Goal: Task Accomplishment & Management: Complete application form

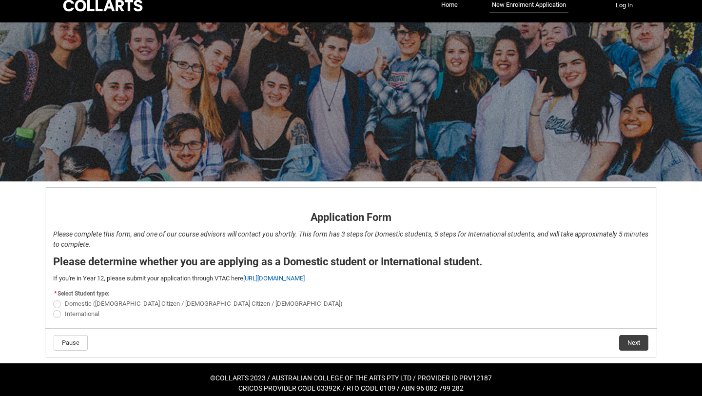
scroll to position [19, 0]
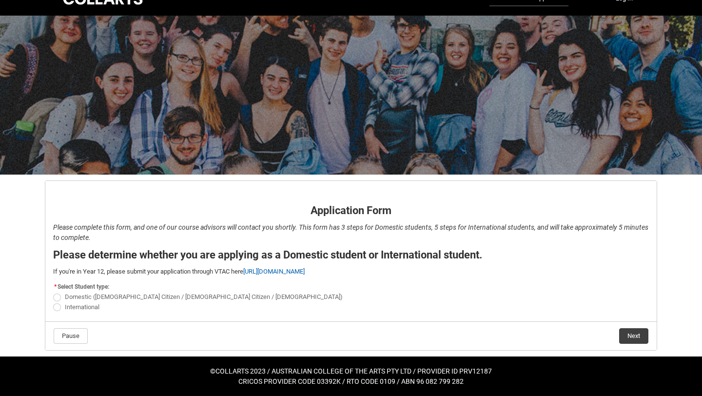
click at [57, 296] on span "REDU_Application_Form_for_Applicant flow" at bounding box center [57, 297] width 8 height 8
click at [53, 292] on input "Domestic ([DEMOGRAPHIC_DATA] Citizen / [DEMOGRAPHIC_DATA] Citizen / [DEMOGRAPHI…" at bounding box center [53, 292] width 0 height 0
radio input "true"
click at [629, 335] on button "Next" at bounding box center [633, 336] width 29 height 16
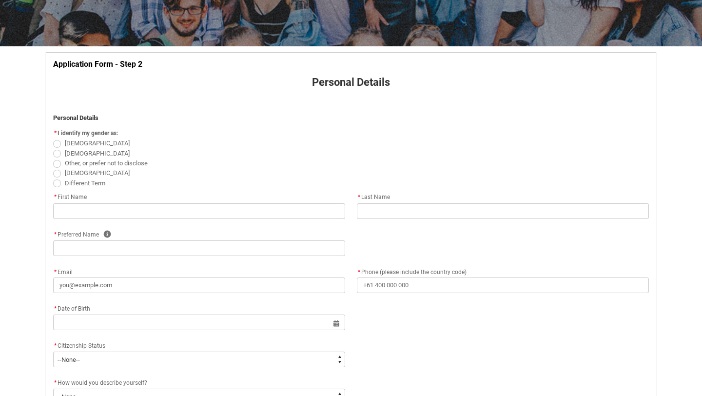
scroll to position [148, 0]
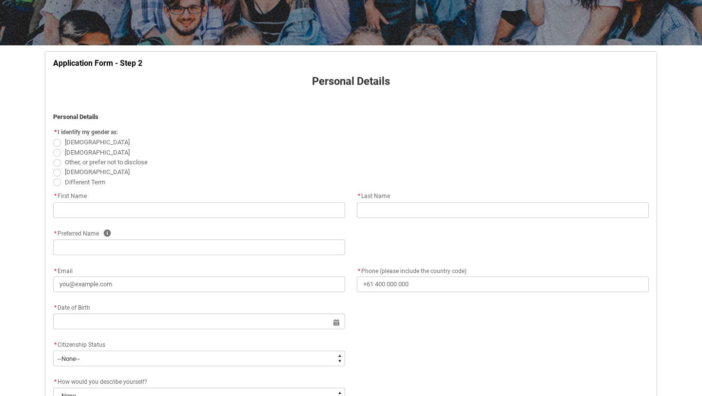
click at [57, 140] on span "REDU_Application_Form_for_Applicant flow" at bounding box center [57, 143] width 8 height 8
click at [53, 137] on input "[DEMOGRAPHIC_DATA]" at bounding box center [53, 137] width 0 height 0
radio input "true"
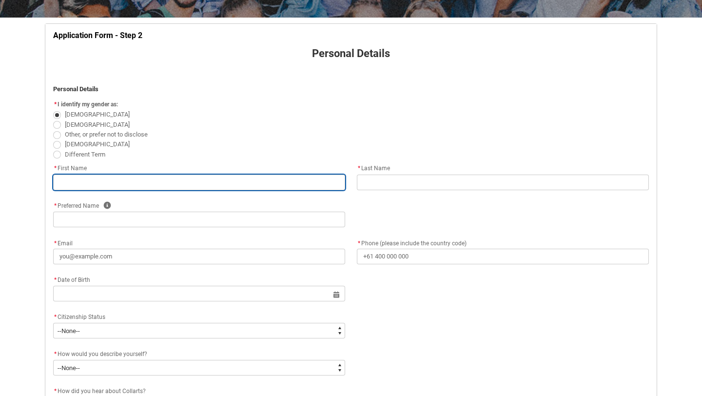
click at [77, 177] on input "REDU_Application_Form_for_Applicant flow" at bounding box center [199, 183] width 292 height 16
type lightning-primitive-input-simple "T"
type input "T"
type lightning-primitive-input-simple "Te"
type input "Te"
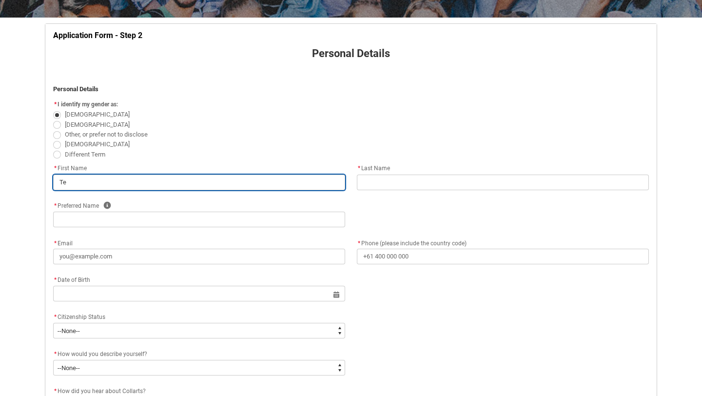
type lightning-primitive-input-simple "Tes"
type input "Tes"
type lightning-primitive-input-simple "Tess"
type input "Tess"
type lightning-primitive-input-simple "Tessa"
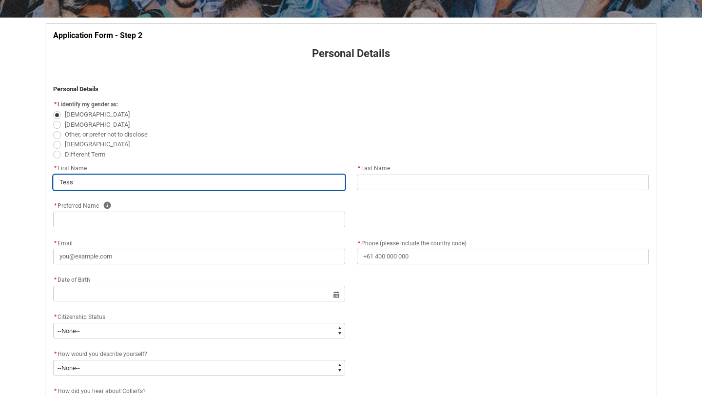
type input "Tessa"
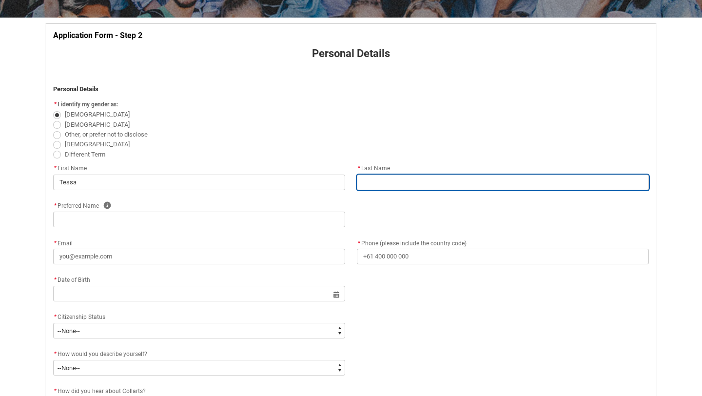
click at [391, 179] on input "REDU_Application_Form_for_Applicant flow" at bounding box center [503, 183] width 292 height 16
type lightning-primitive-input-simple "H"
type input "H"
type lightning-primitive-input-simple "Hi"
type input "Hi"
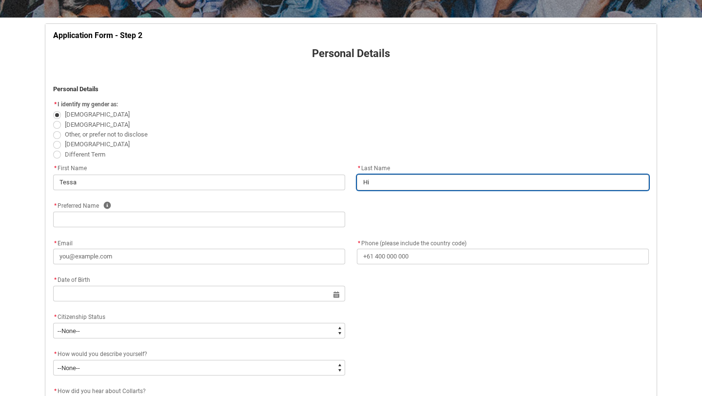
type lightning-primitive-input-simple "Hil"
type input "Hil"
type lightning-primitive-input-simple "Hill"
type input "Hill"
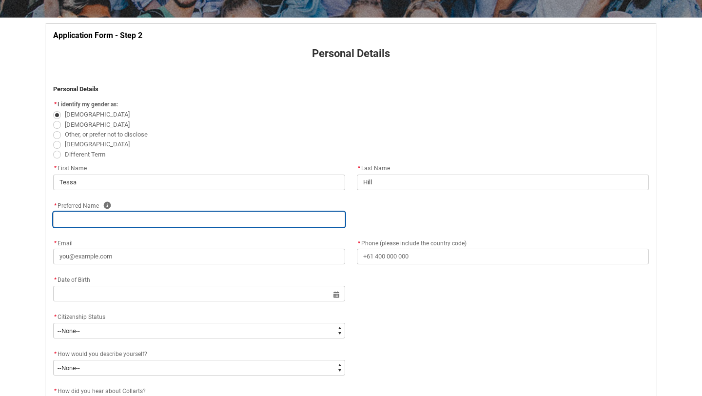
click at [269, 218] on input "REDU_Application_Form_for_Applicant flow" at bounding box center [199, 220] width 292 height 16
type lightning-primitive-input-simple "R"
type input "R"
type lightning-primitive-input-simple "Ro"
type input "Ro"
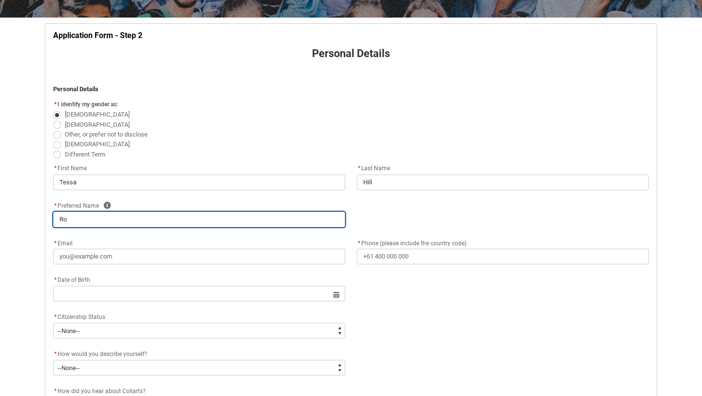
type lightning-primitive-input-simple "Ror"
type input "Ror"
type lightning-primitive-input-simple "[PERSON_NAME]"
type input "[PERSON_NAME]"
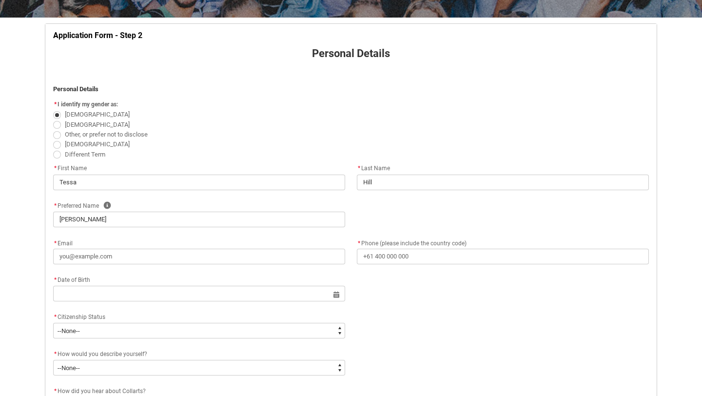
click at [7, 287] on div "Skip to Main Content Collarts Education Community Home New Enrolment Applicatio…" at bounding box center [351, 327] width 702 height 1005
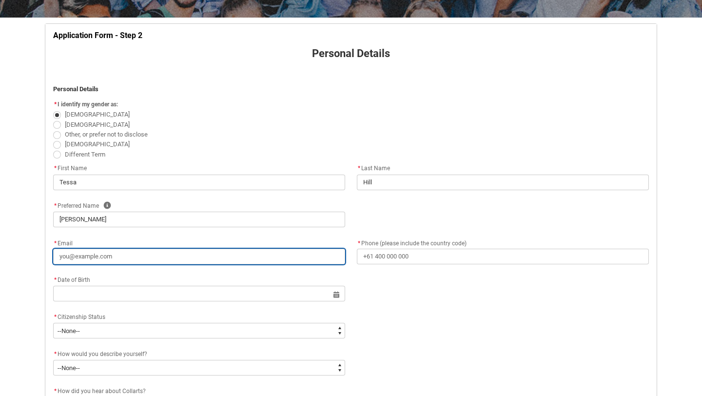
click at [100, 255] on input "* Email" at bounding box center [199, 257] width 292 height 16
type lightning-primitive-input-simple "h"
type input "h"
type lightning-primitive-input-simple "hi"
type input "hi"
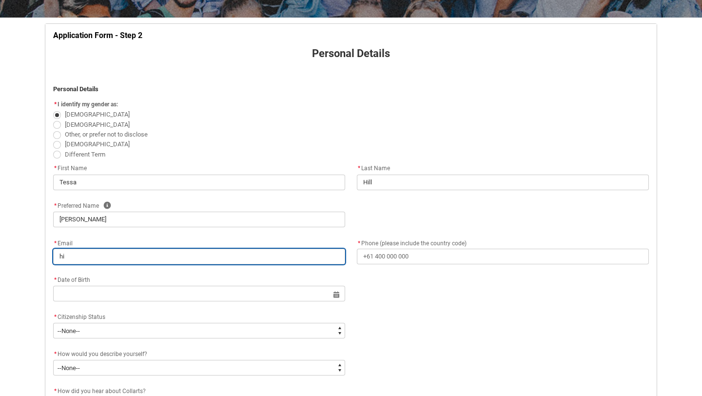
type lightning-primitive-input-simple "hil"
type input "hil"
type lightning-primitive-input-simple "hill"
type input "hill"
type lightning-primitive-input-simple "hillt"
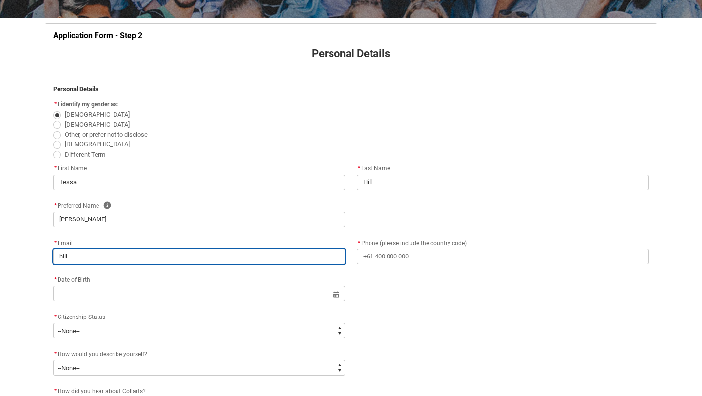
type input "hillt"
type lightning-primitive-input-simple "hillte"
type input "hillte"
type lightning-primitive-input-simple "hilltes"
type input "hilltes"
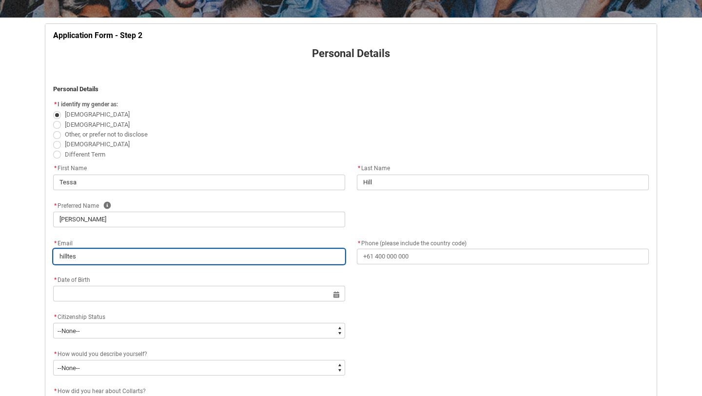
type lightning-primitive-input-simple "hilltess"
type input "hilltess"
type lightning-primitive-input-simple "hilltessa"
type input "hilltessa"
type lightning-primitive-input-simple "hilltessa7"
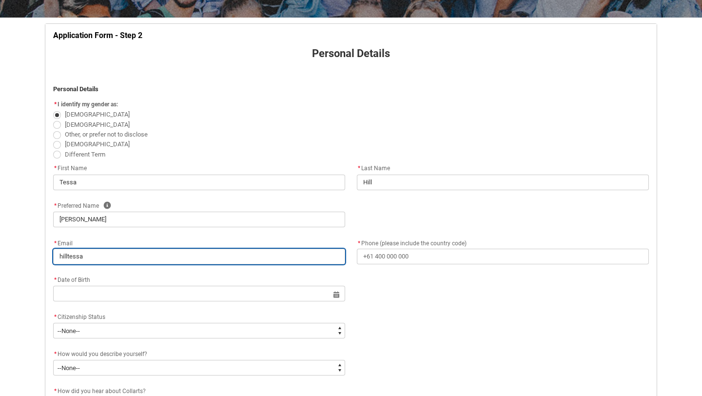
type input "hilltessa7"
type lightning-primitive-input-simple "hilltessa74"
type input "hilltessa74"
type lightning-primitive-input-simple "hilltessa74@"
type input "hilltessa74@"
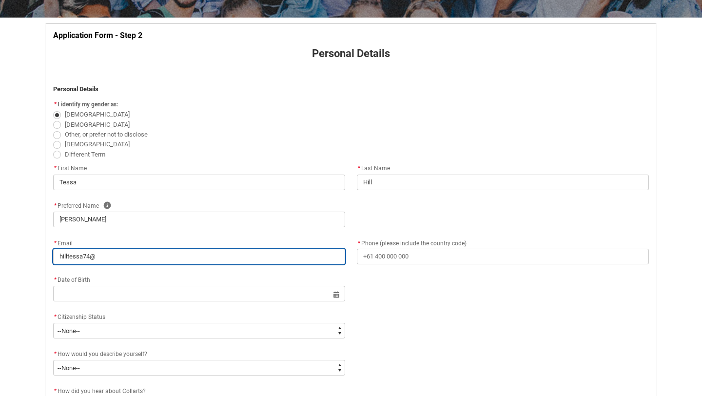
type lightning-primitive-input-simple "hilltessa74@g"
type input "hilltessa74@g"
type lightning-primitive-input-simple "hilltessa74@gm"
type input "hilltessa74@gm"
type lightning-primitive-input-simple "hilltessa74@gma"
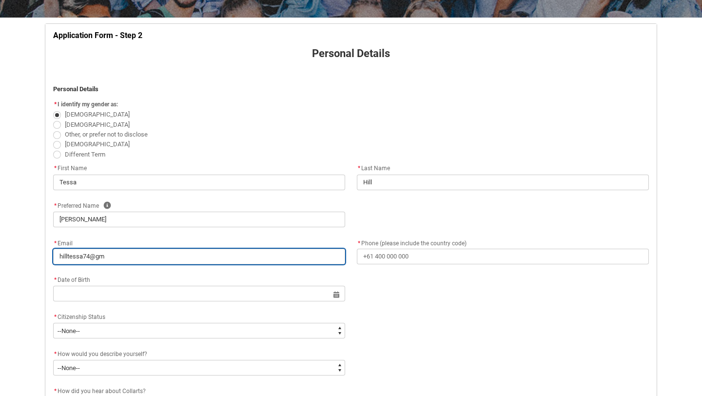
type input "hilltessa74@gma"
type lightning-primitive-input-simple "hilltessa74@gmai"
type input "hilltessa74@gmai"
type lightning-primitive-input-simple "[EMAIL_ADDRESS]"
type input "[EMAIL_ADDRESS]"
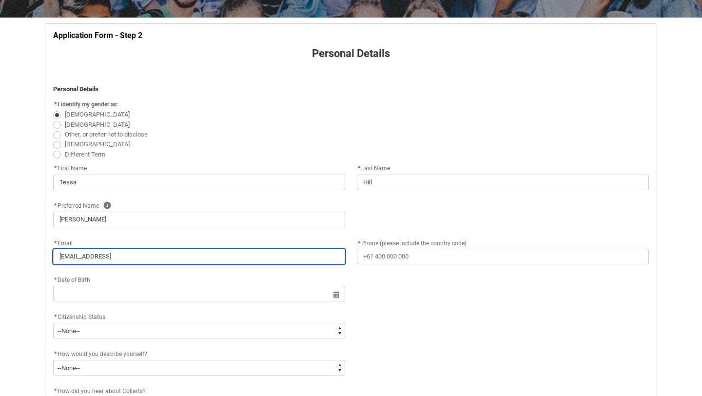
type lightning-primitive-input-simple "[EMAIL_ADDRESS]."
type input "[EMAIL_ADDRESS]."
type lightning-primitive-input-simple "hilltessa74@gmail.c"
type input "hilltessa74@gmail.c"
type lightning-primitive-input-simple "[EMAIL_ADDRESS][DOMAIN_NAME]"
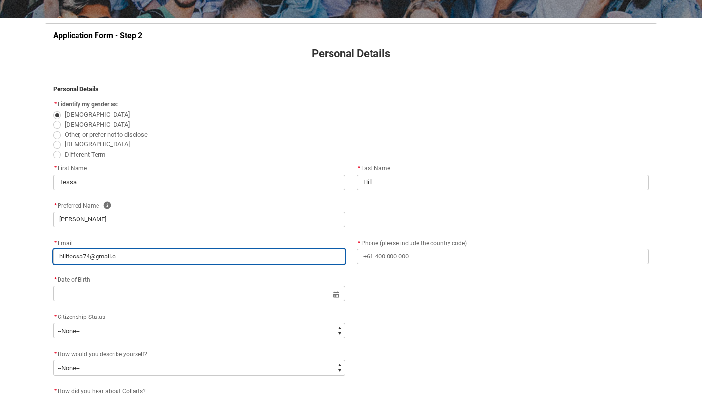
type input "[EMAIL_ADDRESS][DOMAIN_NAME]"
type lightning-primitive-input-simple "[EMAIL_ADDRESS][DOMAIN_NAME]"
type input "[EMAIL_ADDRESS][DOMAIN_NAME]"
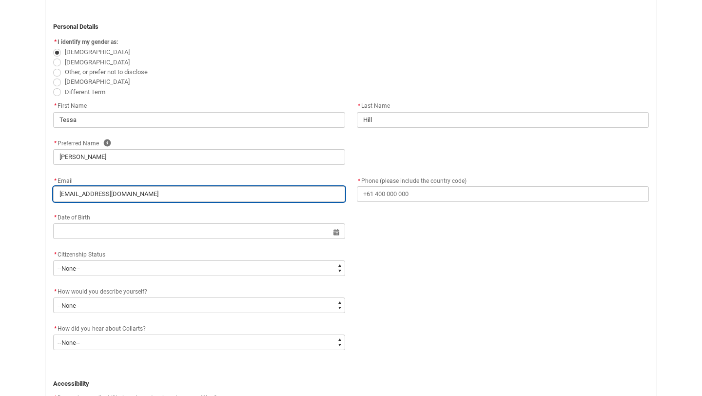
scroll to position [238, 0]
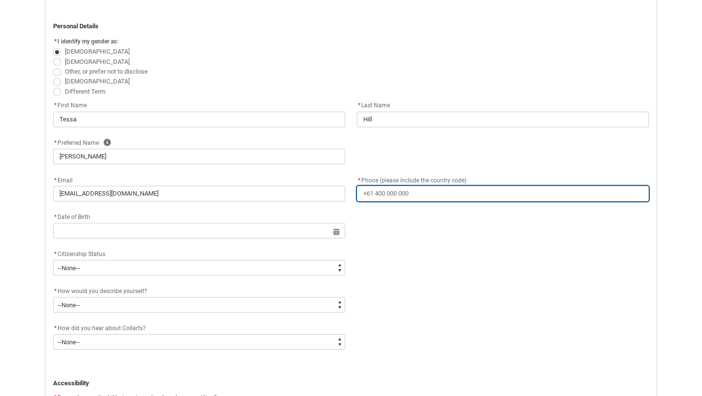
click at [380, 194] on input "* Phone (please include the country code)" at bounding box center [503, 194] width 292 height 16
type lightning-primitive-input-simple "0"
type input "0"
type lightning-primitive-input-simple "04"
type input "04"
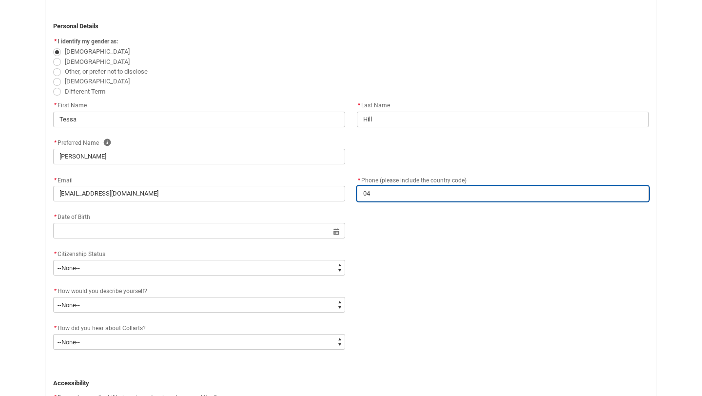
type lightning-primitive-input-simple "041"
type input "041"
type lightning-primitive-input-simple "0412"
type input "0412"
type lightning-primitive-input-simple "04126"
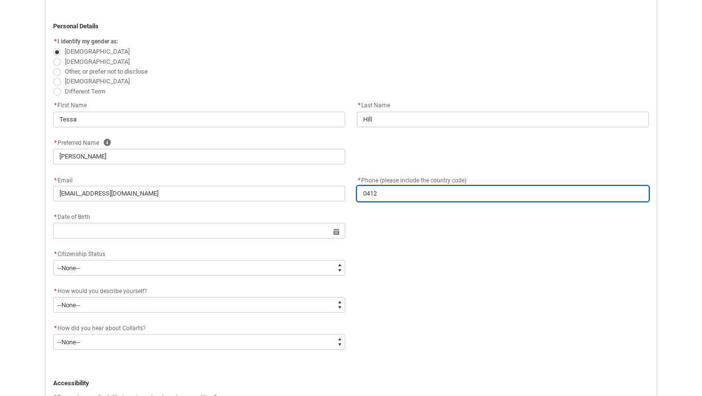
type input "04126"
type lightning-primitive-input-simple "041266"
type input "041266"
type lightning-primitive-input-simple "0412664"
type input "0412664"
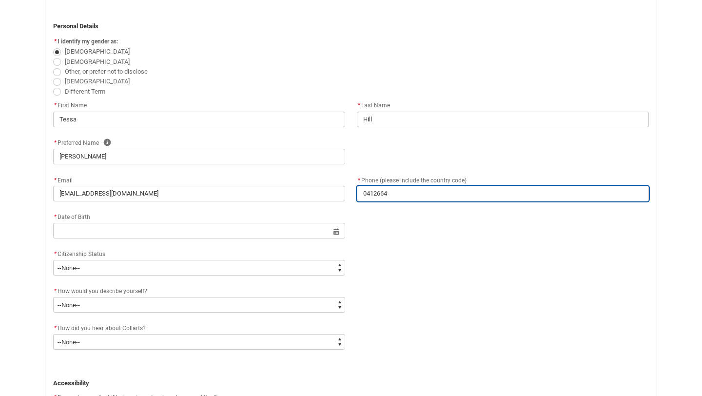
type lightning-primitive-input-simple "04126647"
type input "04126647"
type lightning-primitive-input-simple "041266476"
type input "041266476"
type lightning-primitive-input-simple "0412664763"
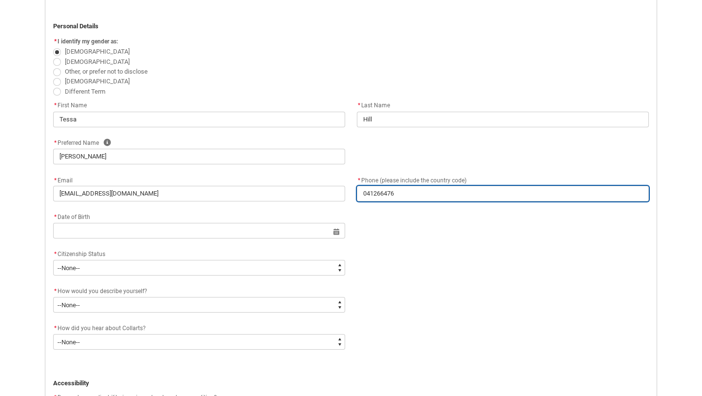
type input "0412664763"
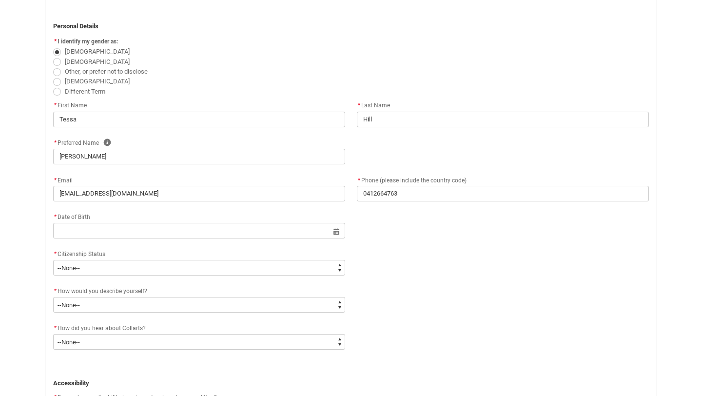
click at [405, 273] on div "* Citizenship Status * --None-- [DEMOGRAPHIC_DATA] Citizen Humanitarian Visa [D…" at bounding box center [350, 266] width 607 height 37
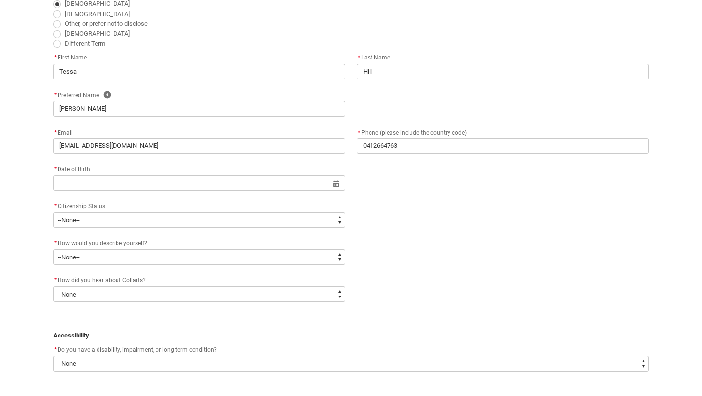
scroll to position [300, 0]
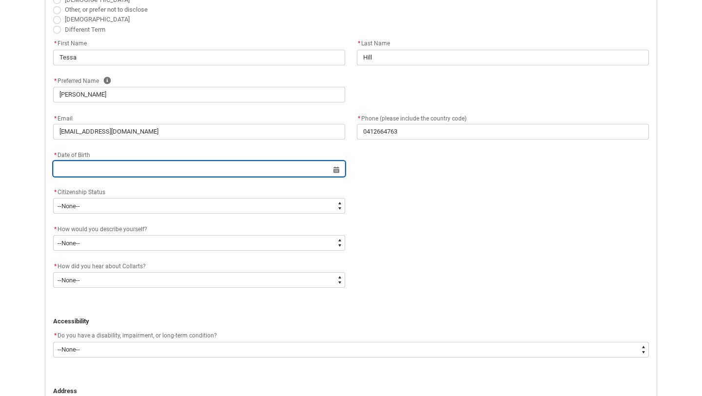
click at [203, 172] on input "REDU_Application_Form_for_Applicant flow" at bounding box center [199, 169] width 292 height 16
select select "2025"
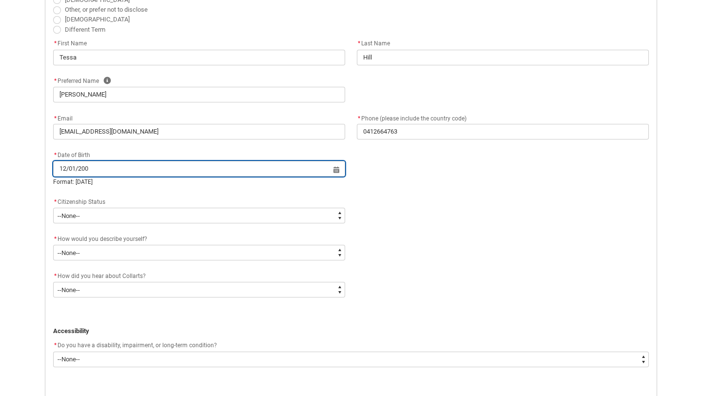
type input "[DATE]"
type lightning-datepicker "[DATE]"
type lightning-input "[DATE]"
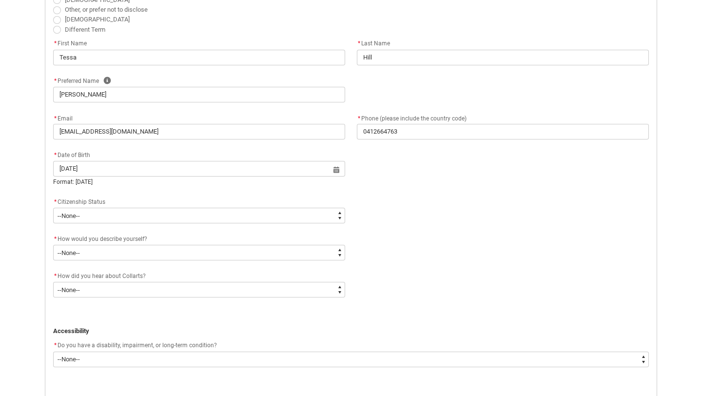
click at [27, 250] on div "Skip to Main Content Collarts Education Community Home New Enrolment Applicatio…" at bounding box center [351, 207] width 702 height 1014
type input "[DATE]"
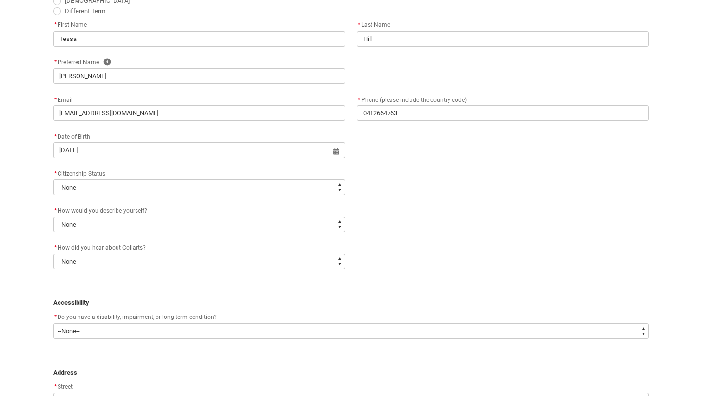
scroll to position [352, 0]
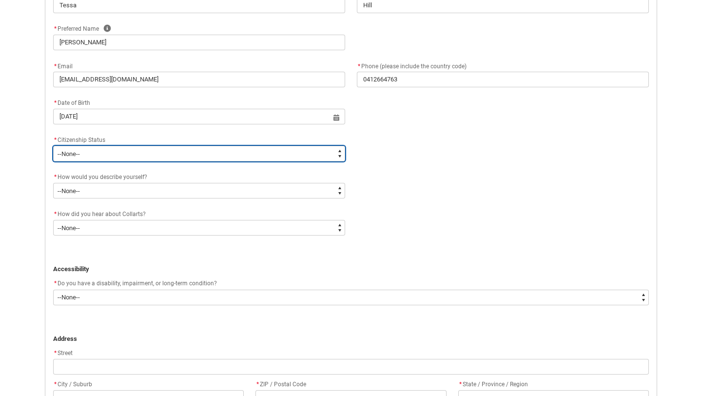
click at [103, 156] on select "--None-- [DEMOGRAPHIC_DATA] Humanitarian Visa [DEMOGRAPHIC_DATA] citizen Other …" at bounding box center [199, 154] width 292 height 16
type lightning-select "Citizenship.1"
click at [53, 146] on select "--None-- [DEMOGRAPHIC_DATA] Humanitarian Visa [DEMOGRAPHIC_DATA] citizen Other …" at bounding box center [199, 154] width 292 height 16
select select "Citizenship.1"
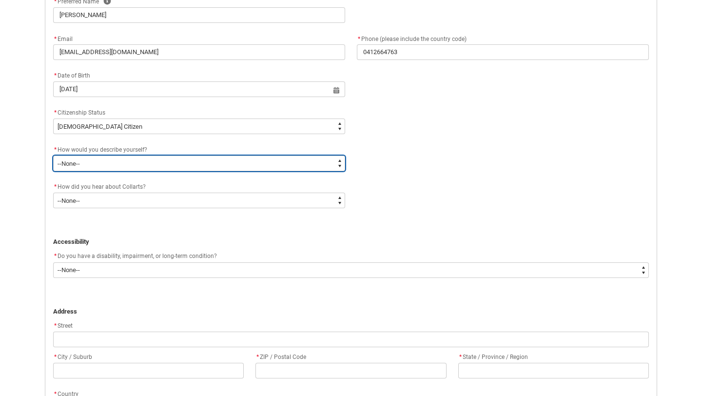
click at [105, 166] on select "--None-- I'm currently in Year 12 and planning what I'll do after school I've c…" at bounding box center [199, 164] width 292 height 16
type lightning-select "HSLC_Domestic_f"
click at [53, 156] on select "--None-- I'm currently in Year 12 and planning what I'll do after school I've c…" at bounding box center [199, 164] width 292 height 16
select select "HSLC_Domestic_f"
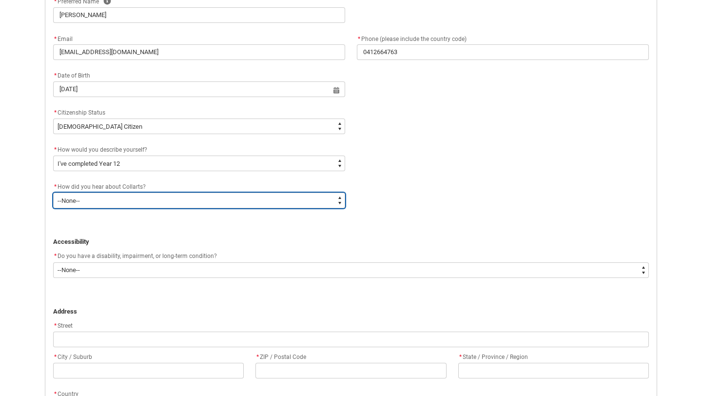
click at [81, 194] on select "--None-- Advertising - Facebook Advertising - Google Advertising - Instagram Ad…" at bounding box center [199, 201] width 292 height 16
type lightning-select "Heard_About_Collarts_Picklist.Word of mouth"
click at [53, 193] on select "--None-- Advertising - Facebook Advertising - Google Advertising - Instagram Ad…" at bounding box center [199, 201] width 292 height 16
select select "Heard_About_Collarts_Picklist.Word of mouth"
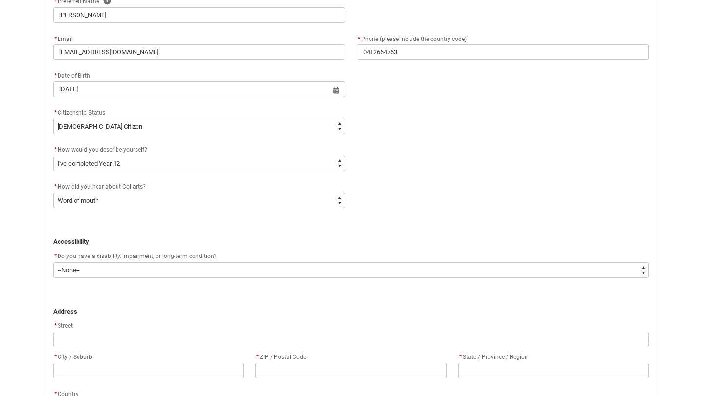
click at [40, 258] on div "Application Form - Step 2 Personal Details ﻿ Personal Details * I identify my g…" at bounding box center [351, 199] width 624 height 772
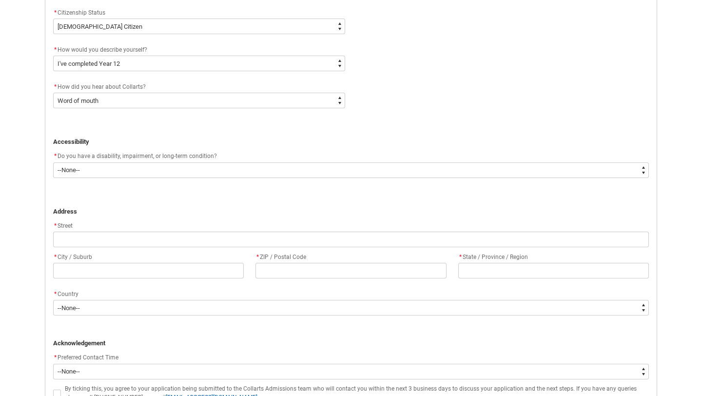
scroll to position [481, 0]
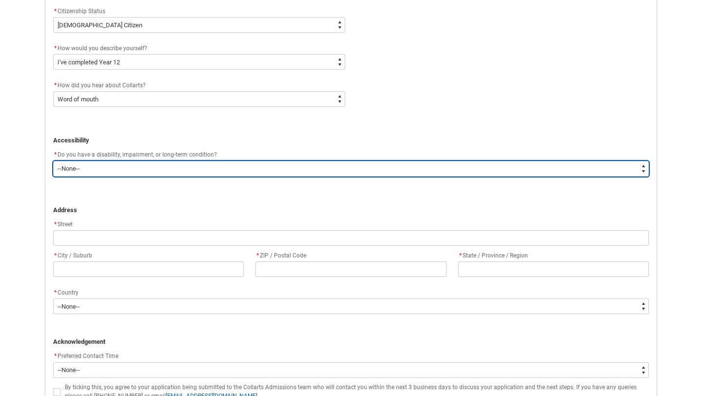
click at [101, 165] on select "--None-- Yes No" at bounding box center [351, 169] width 596 height 16
type lightning-select "Yes_TextChoice"
click at [53, 161] on select "--None-- Yes No" at bounding box center [351, 169] width 596 height 16
select select "Yes_TextChoice"
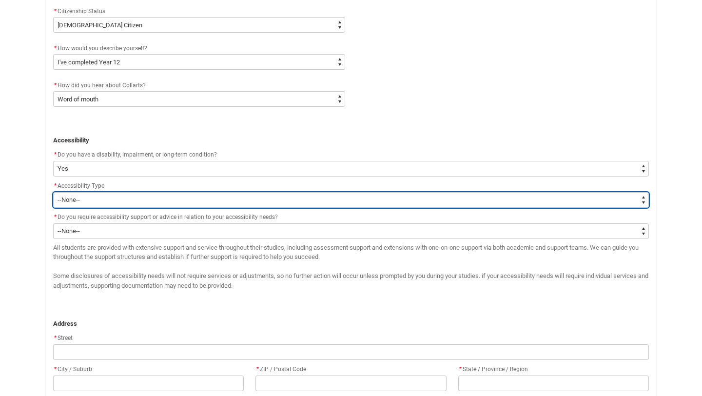
click at [96, 200] on select "--None-- Acquired [MEDICAL_DATA] [MEDICAL_DATA] / Deaf [MEDICAL_DATA] [MEDICAL_…" at bounding box center [351, 200] width 596 height 16
type lightning-select "Disability_NeurologicalDisability"
click at [53, 192] on select "--None-- Acquired [MEDICAL_DATA] [MEDICAL_DATA] / Deaf [MEDICAL_DATA] [MEDICAL_…" at bounding box center [351, 200] width 596 height 16
select select "Disability_NeurologicalDisability"
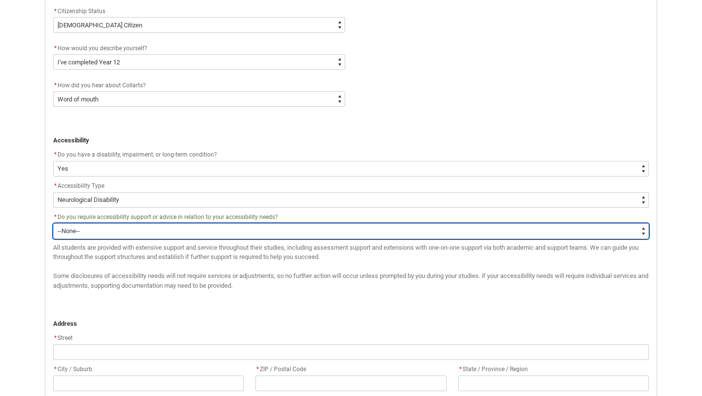
click at [84, 230] on select "--None-- Yes No" at bounding box center [351, 231] width 596 height 16
type lightning-select "No_TextChoice"
click at [53, 223] on select "--None-- Yes No" at bounding box center [351, 231] width 596 height 16
select select "No_TextChoice"
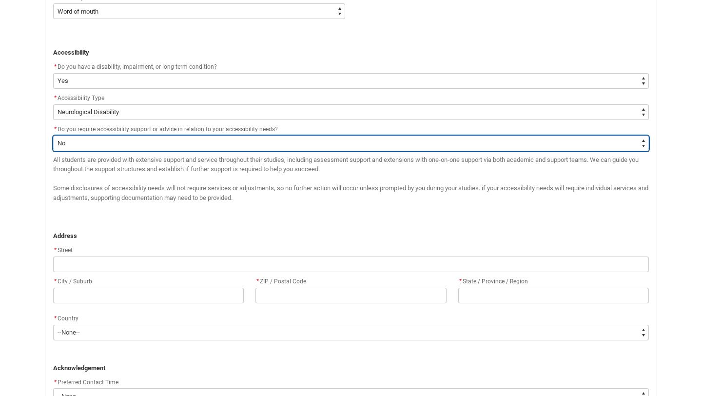
scroll to position [571, 0]
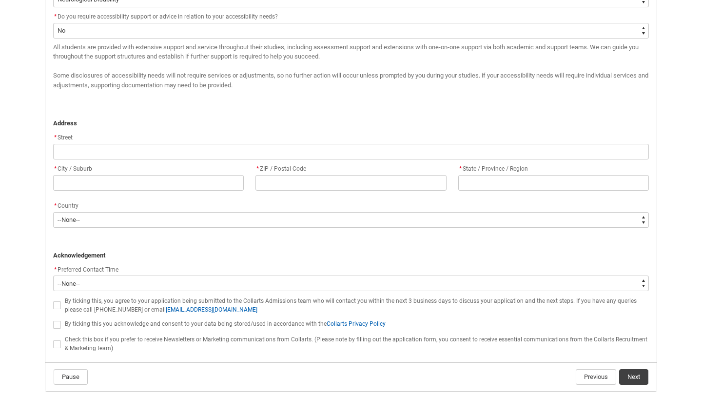
scroll to position [686, 0]
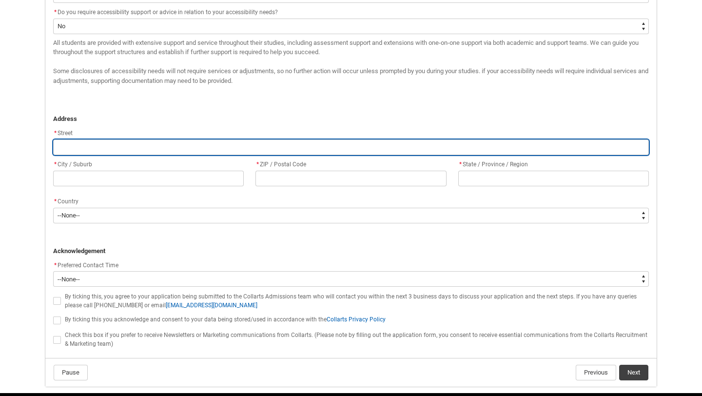
click at [73, 147] on input "REDU_Application_Form_for_Applicant flow" at bounding box center [351, 147] width 596 height 16
type lightning-primitive-input-simple "1D Creek PDE"
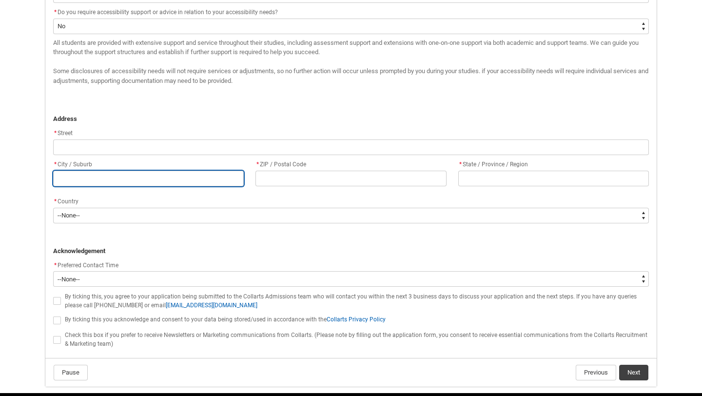
type lightning-primitive-input-simple "[GEOGRAPHIC_DATA]"
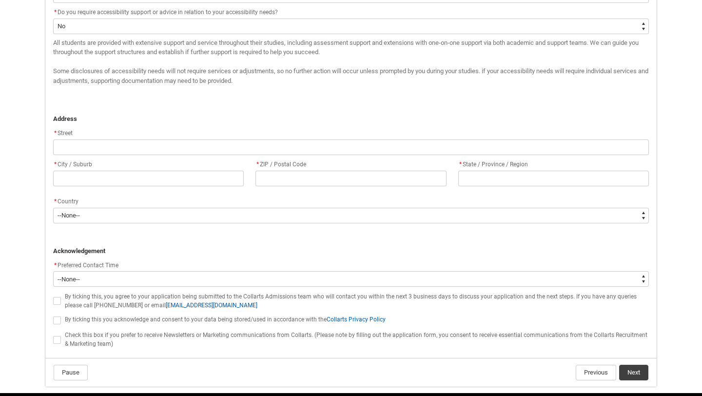
type lightning-primitive-input-simple "3070"
type lightning-primitive-input-simple "Victoria"
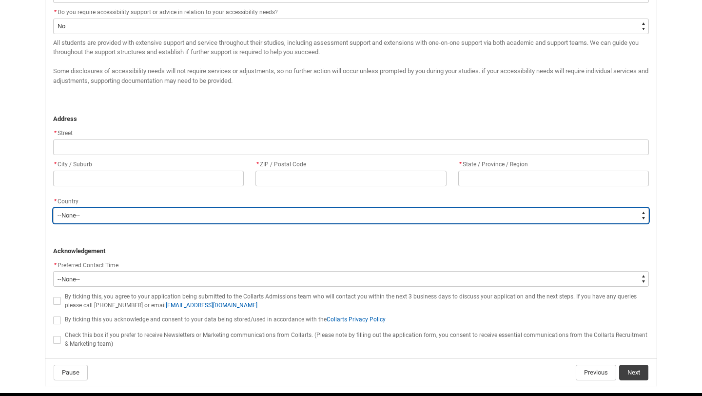
type lightning-select "Country_Choice.1101"
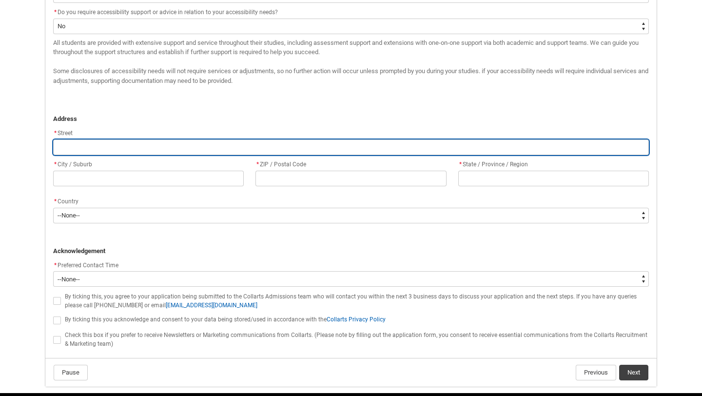
type input "1D Creek PDE"
type input "[GEOGRAPHIC_DATA]"
type input "3070"
type input "Victoria"
select select "Country_Choice.1101"
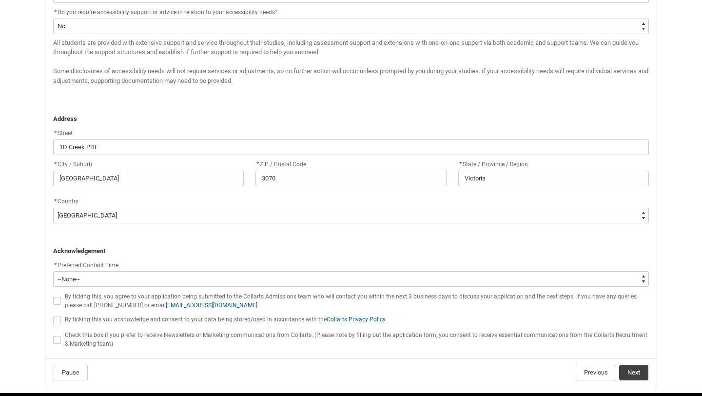
click at [228, 236] on p "REDU_Application_Form_for_Applicant flow" at bounding box center [351, 232] width 596 height 10
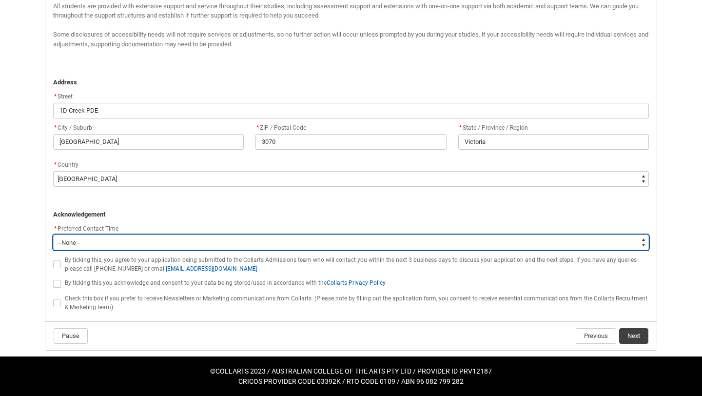
click at [92, 239] on select "--None-- Morning (9:00AM-12:00PM) Afternoon (12:00PM-5:00PM)" at bounding box center [351, 242] width 596 height 16
type lightning-select "P_Contact_Time_Afternoon"
click at [53, 234] on select "--None-- Morning (9:00AM-12:00PM) Afternoon (12:00PM-5:00PM)" at bounding box center [351, 242] width 596 height 16
select select "P_Contact_Time_Afternoon"
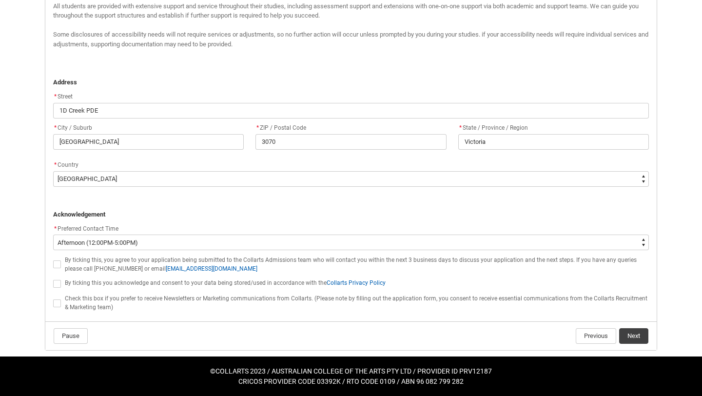
click at [54, 264] on span "REDU_Application_Form_for_Applicant flow" at bounding box center [57, 264] width 8 height 8
click at [53, 259] on input "REDU_Application_Form_for_Applicant flow" at bounding box center [53, 259] width 0 height 0
type lightning-input "true"
checkbox input "true"
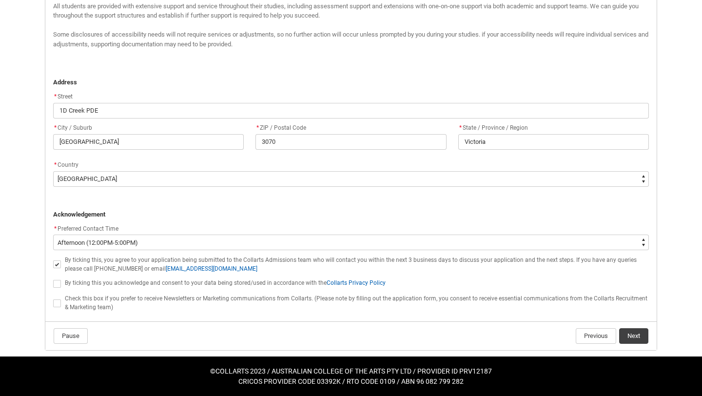
click at [57, 284] on span "REDU_Application_Form_for_Applicant flow" at bounding box center [57, 284] width 8 height 8
click at [53, 279] on input "REDU_Application_Form_for_Applicant flow" at bounding box center [53, 278] width 0 height 0
type lightning-input "true"
checkbox input "true"
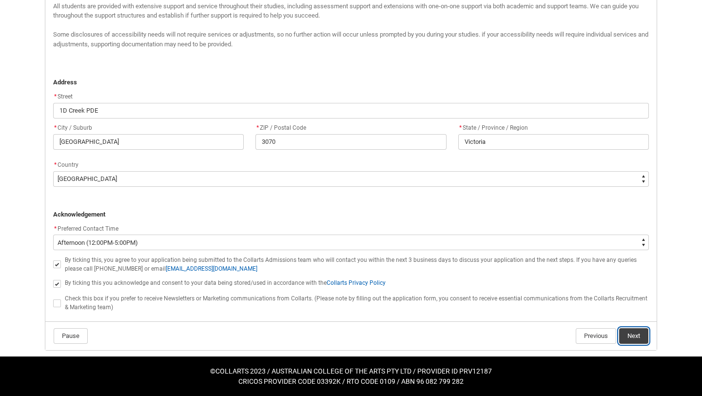
click at [638, 335] on button "Next" at bounding box center [633, 336] width 29 height 16
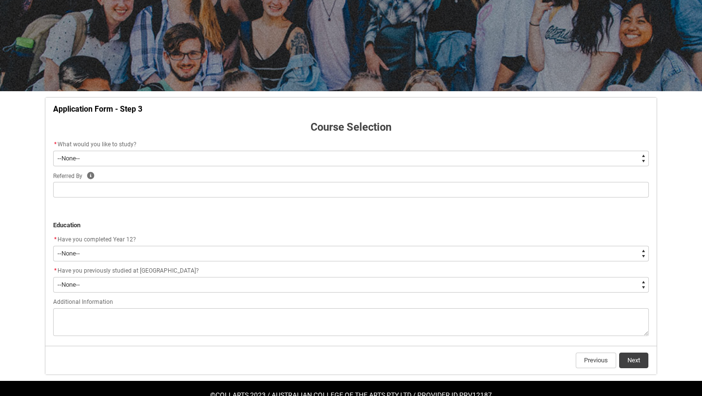
scroll to position [126, 0]
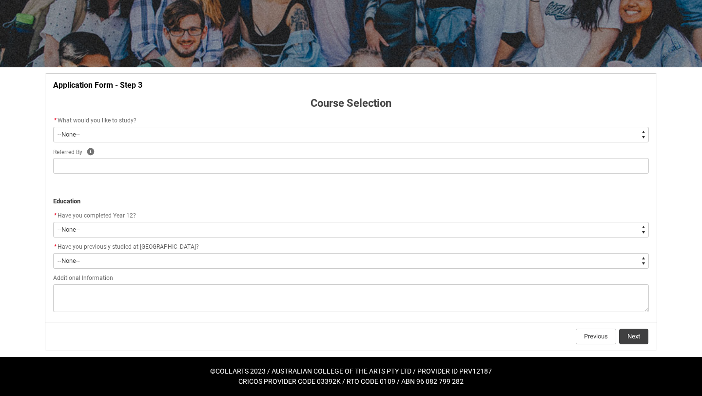
click at [87, 132] on select "--None-- Diploma Bachelor Post Graduate" at bounding box center [351, 135] width 596 height 16
type lightning-select "WhichDegree_Bachelor"
click at [53, 127] on select "--None-- Diploma Bachelor Post Graduate" at bounding box center [351, 135] width 596 height 16
select select "WhichDegree_Bachelor"
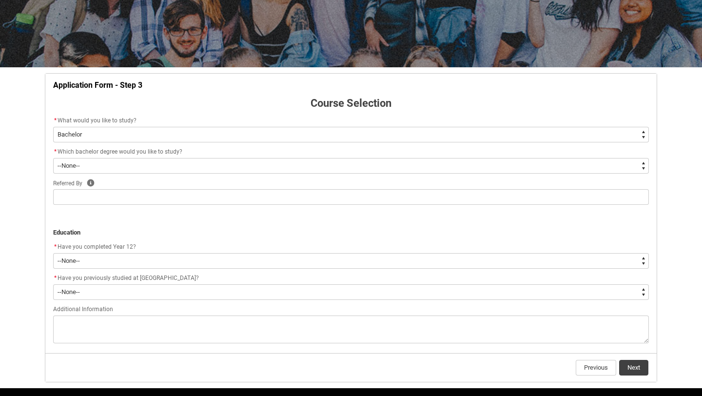
click at [16, 194] on div "Skip to Main Content Collarts Education Community Home New Enrolment Applicatio…" at bounding box center [351, 150] width 702 height 553
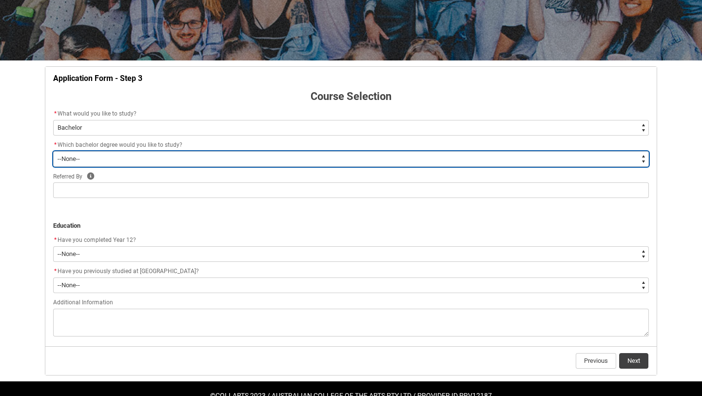
click at [100, 155] on select "--None-- Bachelor of 2D Animation Bachelor of Applied Business (Entertainment M…" at bounding box center [351, 159] width 596 height 16
type lightning-select "ProgramChoice_Degree.001I7000002TOH8IAO"
click at [53, 151] on select "--None-- Bachelor of 2D Animation Bachelor of Applied Business (Entertainment M…" at bounding box center [351, 159] width 596 height 16
select select "ProgramChoice_Degree.001I7000002TOH8IAO"
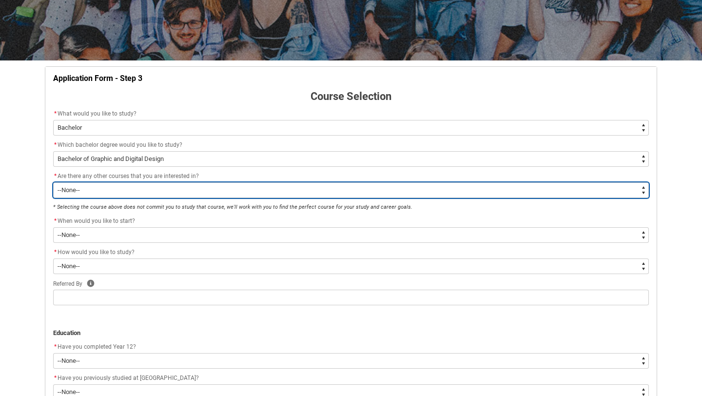
click at [90, 192] on select "--None-- Yes No" at bounding box center [351, 190] width 596 height 16
type lightning-select "No_TextChoice"
click at [53, 182] on select "--None-- Yes No" at bounding box center [351, 190] width 596 height 16
select select "No_TextChoice"
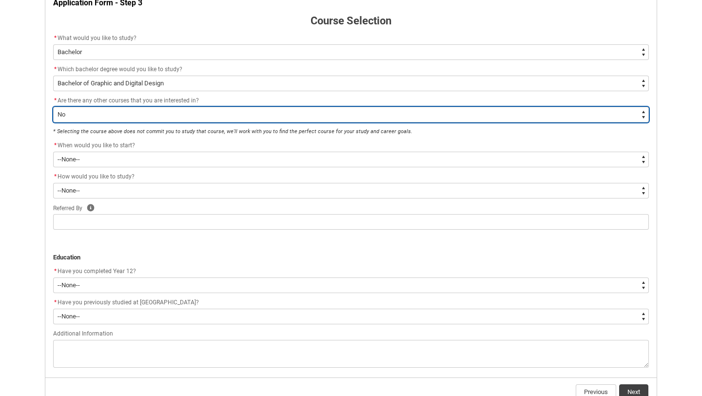
scroll to position [209, 0]
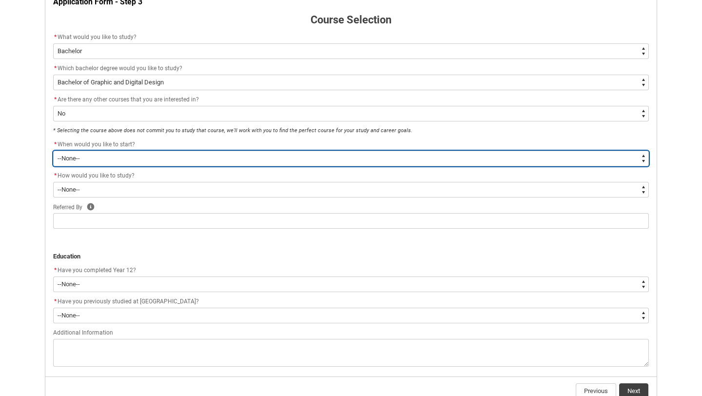
click at [116, 156] on select "--None-- Trimester 1 2026, starting [DATE] Trimester 3 2025, starting [DATE]" at bounding box center [351, 159] width 596 height 16
type lightning-select "Starting_Term.a0pI70000004aTdIAI"
click at [53, 151] on select "--None-- Trimester 1 2026, starting [DATE] Trimester 3 2025, starting [DATE]" at bounding box center [351, 159] width 596 height 16
select select "Starting_Term.a0pI70000004aTdIAI"
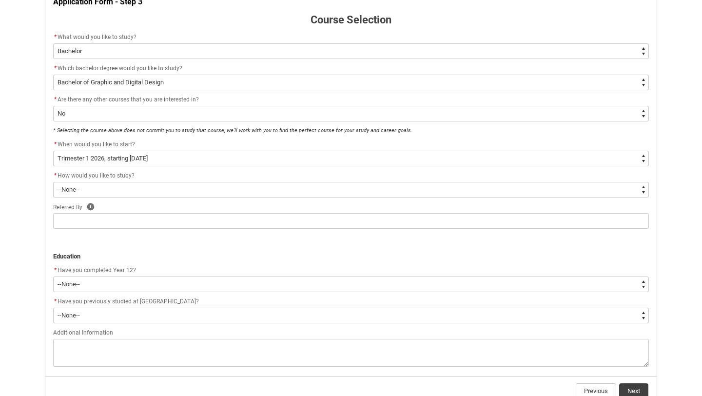
click at [21, 173] on div "Skip to Main Content Collarts Education Community Home New Enrolment Applicatio…" at bounding box center [351, 121] width 702 height 660
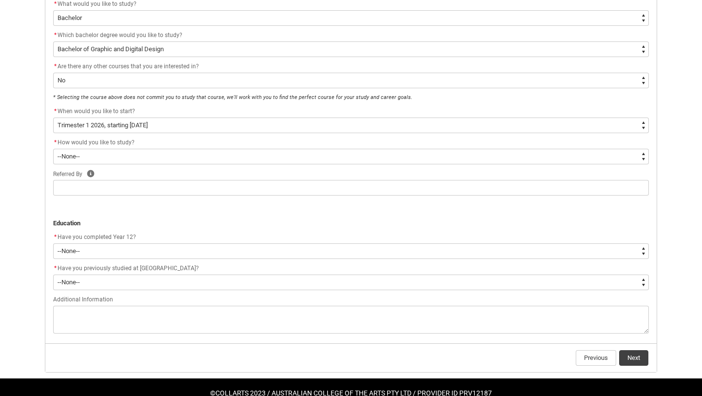
scroll to position [255, 0]
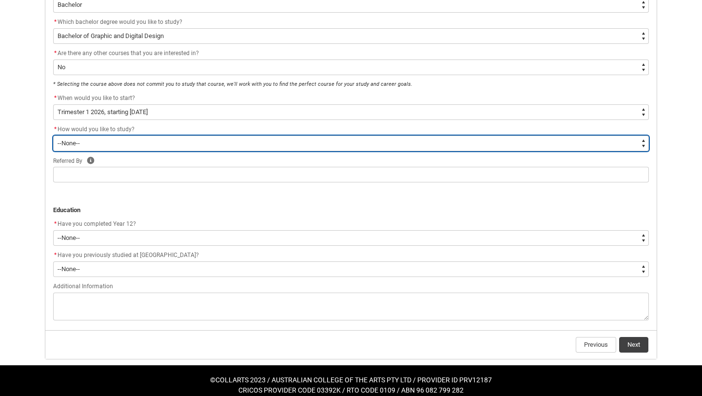
click at [108, 141] on select "--None-- On-campus Online" at bounding box center [351, 144] width 596 height 16
type lightning-select "WhichStudyMethod_OnCampus"
click at [53, 136] on select "--None-- On-campus Online" at bounding box center [351, 144] width 596 height 16
select select "WhichStudyMethod_OnCampus"
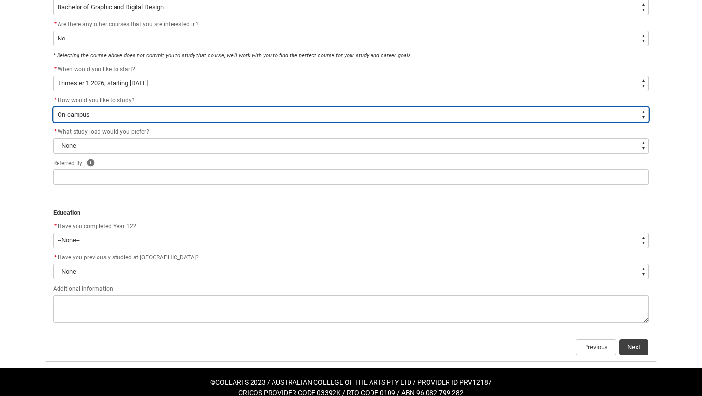
scroll to position [294, 0]
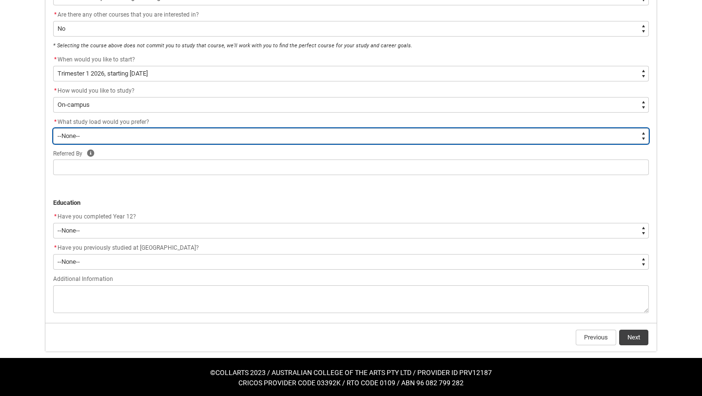
click at [119, 136] on select "--None-- Full-time Part-time" at bounding box center [351, 136] width 596 height 16
type lightning-select "WhichStudyLoad_FullTime"
click at [53, 128] on select "--None-- Full-time Part-time" at bounding box center [351, 136] width 596 height 16
select select "WhichStudyLoad_FullTime"
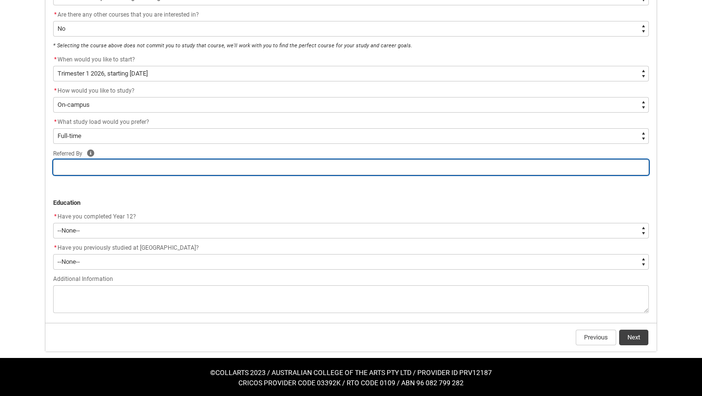
click at [128, 162] on input "REDU_Application_Form_for_Applicant flow" at bounding box center [351, 167] width 596 height 16
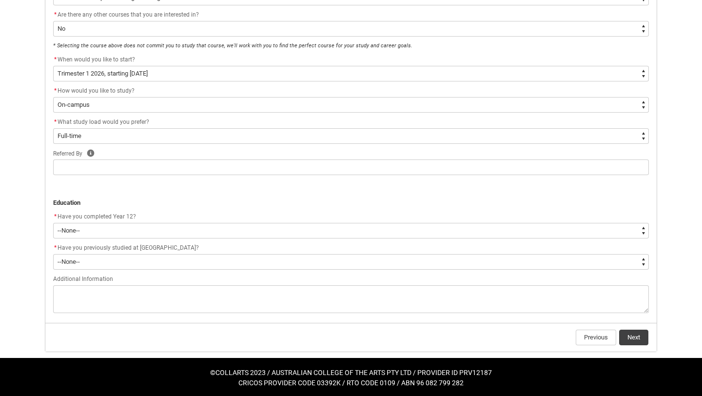
click at [131, 197] on p "REDU_Application_Form_for_Applicant flow" at bounding box center [351, 193] width 596 height 10
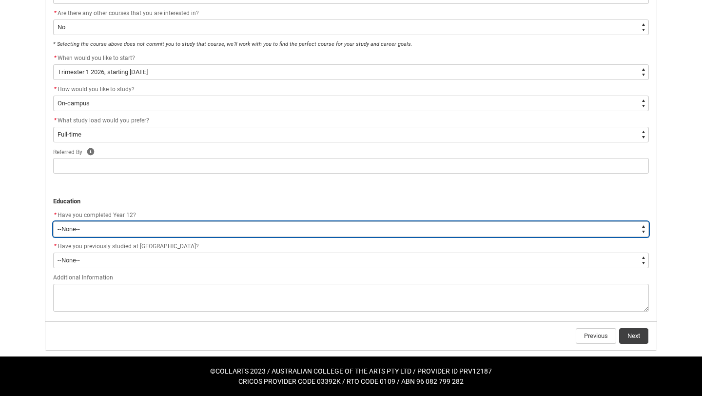
click at [149, 228] on select "--None-- Yes No Other" at bounding box center [351, 229] width 596 height 16
type lightning-select "Year_12_Completition.Yes"
click at [53, 221] on select "--None-- Yes No Other" at bounding box center [351, 229] width 596 height 16
select select "Year_12_Completition.Yes"
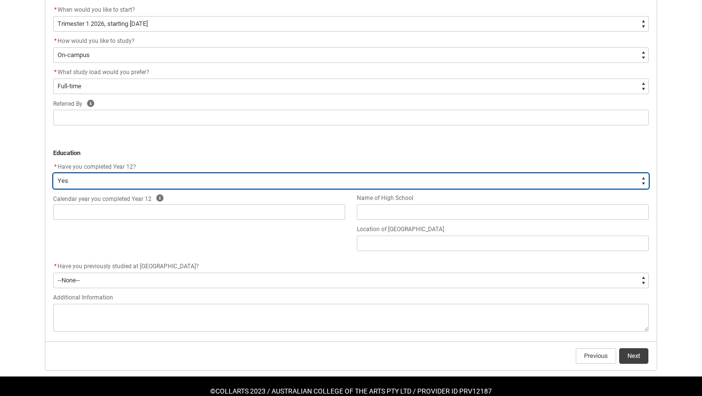
scroll to position [351, 0]
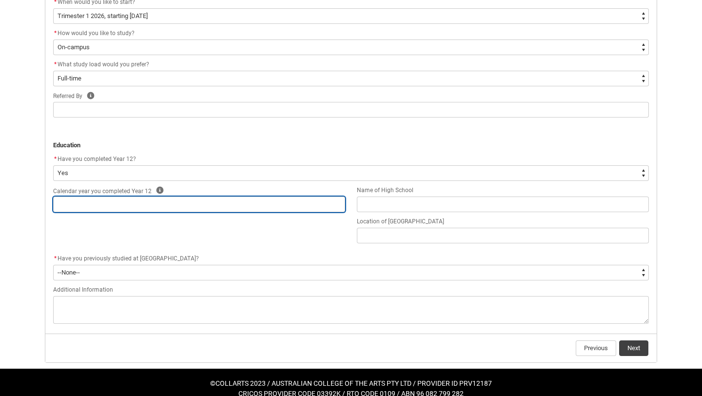
click at [150, 200] on input "REDU_Application_Form_for_Applicant flow" at bounding box center [199, 204] width 292 height 16
type lightning-primitive-input-simple "2"
type input "2"
type lightning-primitive-input-simple "20"
type input "20"
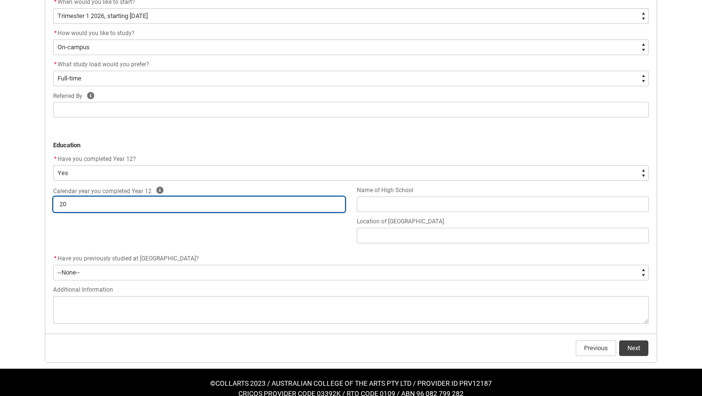
type lightning-primitive-input-simple "202"
type input "202"
type lightning-primitive-input-simple "2024"
type input "2024"
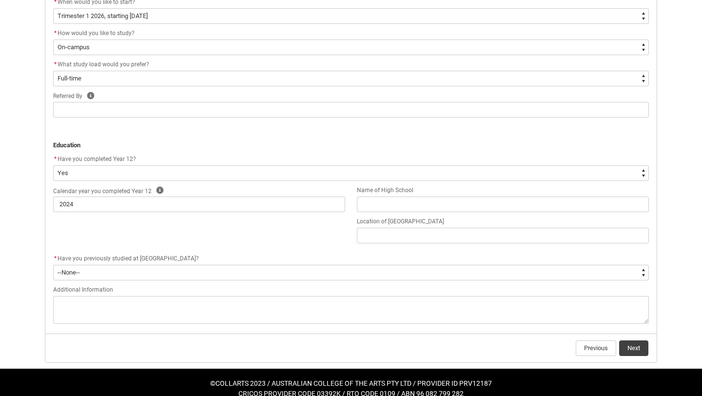
click at [185, 246] on div "Calendar year you completed Year 12 Help 2024 Name of High School Location of […" at bounding box center [350, 219] width 607 height 68
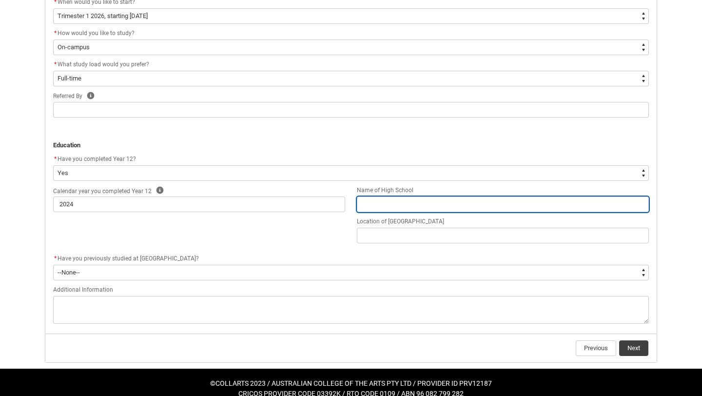
click at [378, 206] on input "REDU_Application_Form_for_Applicant flow" at bounding box center [503, 204] width 292 height 16
type lightning-primitive-input-simple "F"
type input "F"
type lightning-primitive-input-simple "Fi"
type input "Fi"
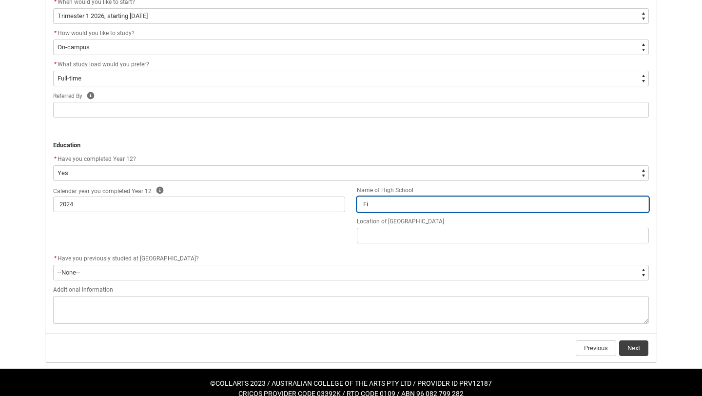
type lightning-primitive-input-simple "Fit"
type input "Fit"
type lightning-primitive-input-simple "Fitz"
type input "Fitz"
type lightning-primitive-input-simple "Fitzr"
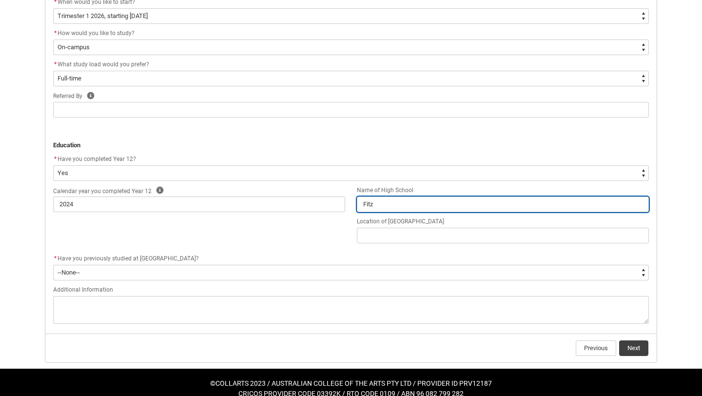
type input "Fitzr"
type lightning-primitive-input-simple "Fitzro"
type input "Fitzro"
type lightning-primitive-input-simple "Fitzroy"
type input "Fitzroy"
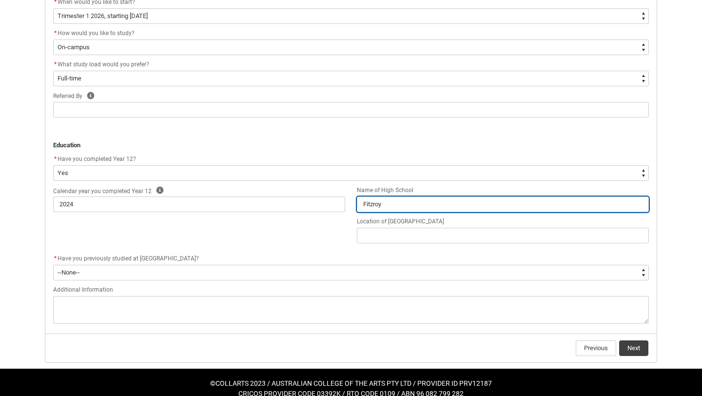
type lightning-primitive-input-simple "Fitzroy"
type input "Fitzroy"
type lightning-primitive-input-simple "Fitzroy H"
type input "Fitzroy H"
type lightning-primitive-input-simple "Fitzroy Hi"
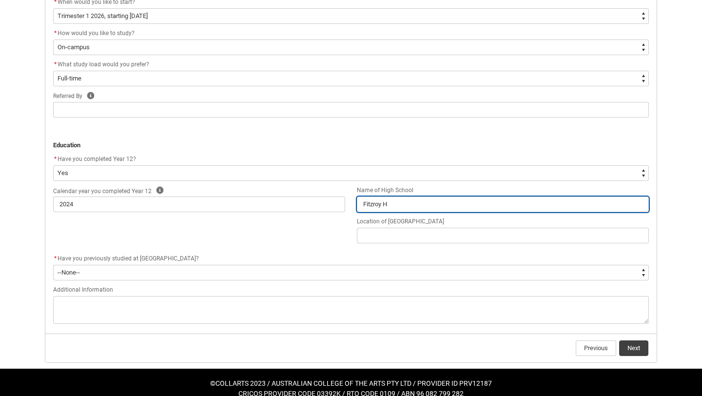
type input "Fitzroy Hi"
type lightning-primitive-input-simple "Fitzroy Hig"
type input "Fitzroy Hig"
type lightning-primitive-input-simple "Fitzroy High"
type input "Fitzroy High"
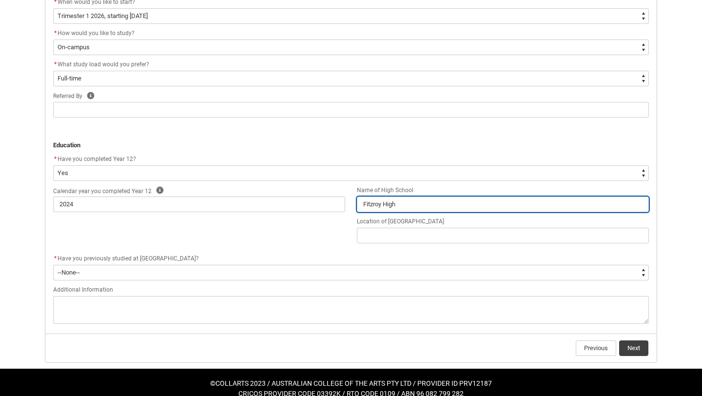
type lightning-primitive-input-simple "Fitzroy High"
type input "Fitzroy High"
type lightning-primitive-input-simple "Fitzroy High S"
type input "Fitzroy High S"
type lightning-primitive-input-simple "Fitzroy High Sc"
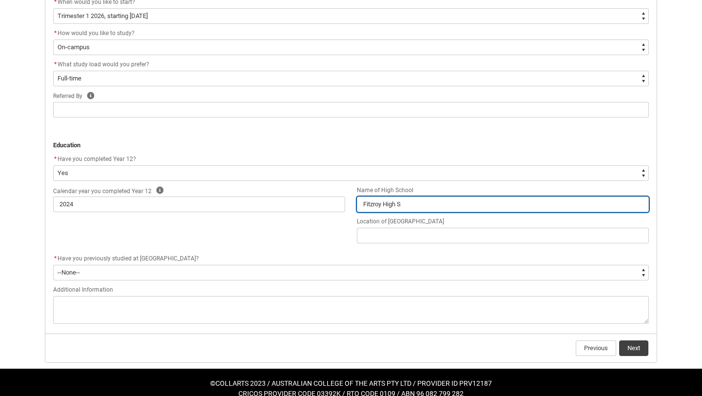
type input "Fitzroy High Sc"
type lightning-primitive-input-simple "Fitzroy High Sch"
type input "Fitzroy High Sch"
type lightning-primitive-input-simple "Fitzroy High Scho"
type input "Fitzroy High Scho"
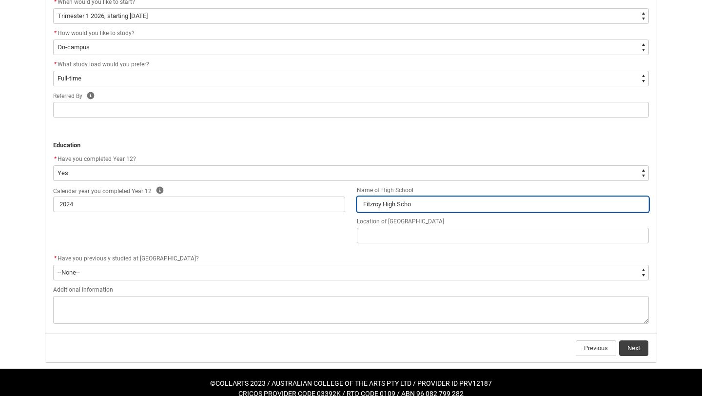
type lightning-primitive-input-simple "Fitzroy High Schoo"
type input "Fitzroy High Schoo"
type lightning-primitive-input-simple "[GEOGRAPHIC_DATA]"
type input "[GEOGRAPHIC_DATA]"
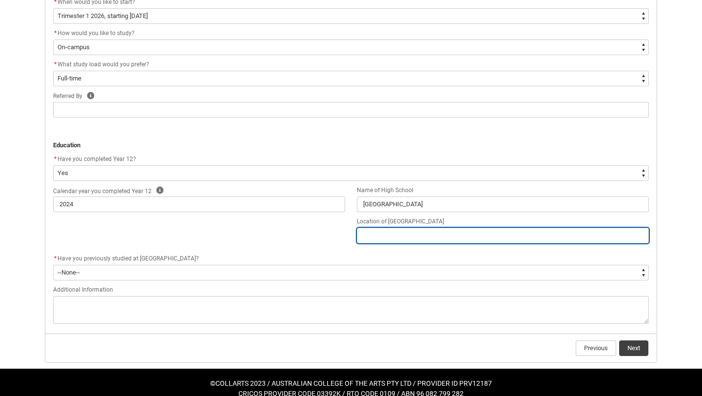
click at [419, 238] on input "REDU_Application_Form_for_Applicant flow" at bounding box center [503, 236] width 292 height 16
type lightning-primitive-input-simple "F"
type input "F"
type lightning-primitive-input-simple "Fi"
type input "Fi"
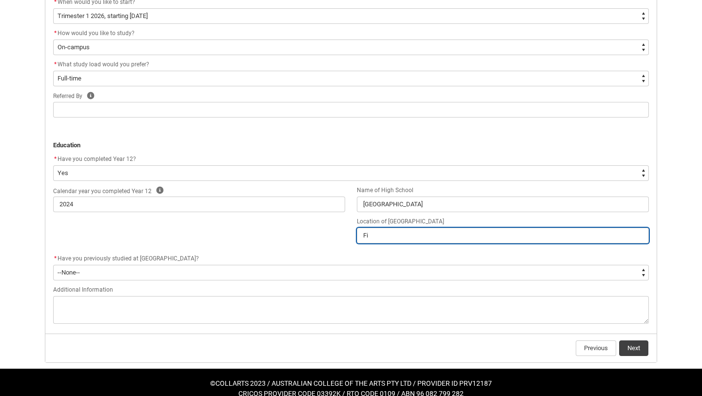
type lightning-primitive-input-simple "Fit"
type input "Fit"
type lightning-primitive-input-simple "Fitz"
type input "Fitz"
type lightning-primitive-input-simple "Fitzr"
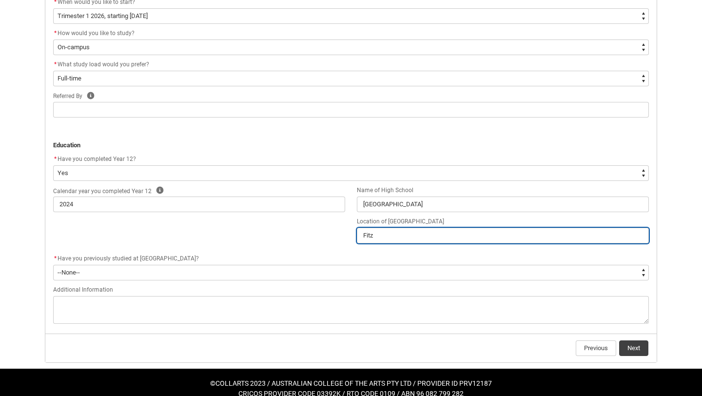
type input "Fitzr"
type lightning-primitive-input-simple "Fitzro"
type input "Fitzro"
type lightning-primitive-input-simple "Fitzroy"
type input "Fitzroy"
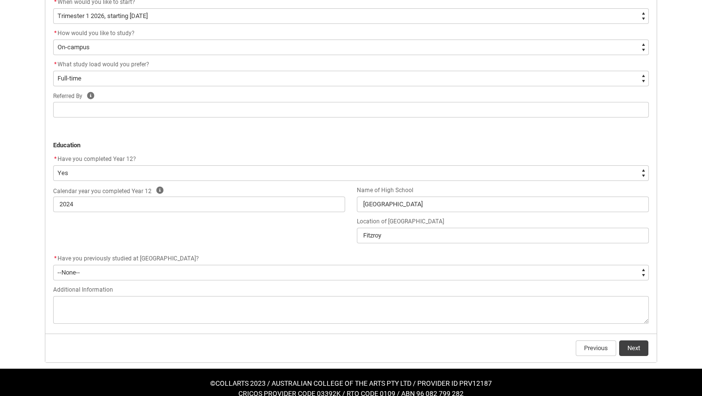
click at [324, 236] on div "Calendar year you completed Year 12 Help 2024 Name of [GEOGRAPHIC_DATA] [GEOGRA…" at bounding box center [350, 219] width 607 height 68
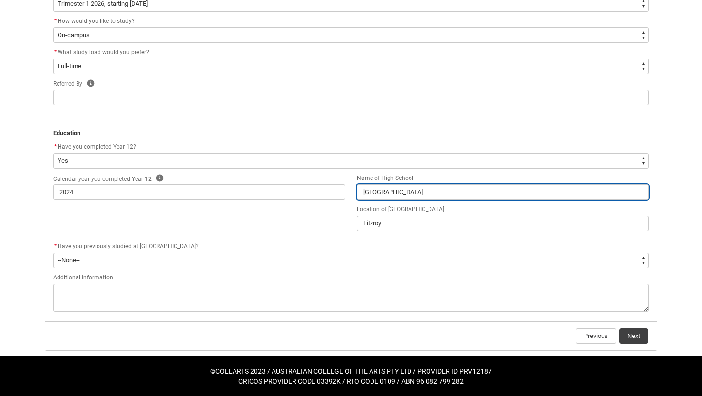
drag, startPoint x: 430, startPoint y: 193, endPoint x: 346, endPoint y: 194, distance: 83.9
click at [346, 193] on div "Calendar year you completed Year 12 Help 2024 Name of [GEOGRAPHIC_DATA] [GEOGRA…" at bounding box center [350, 207] width 607 height 68
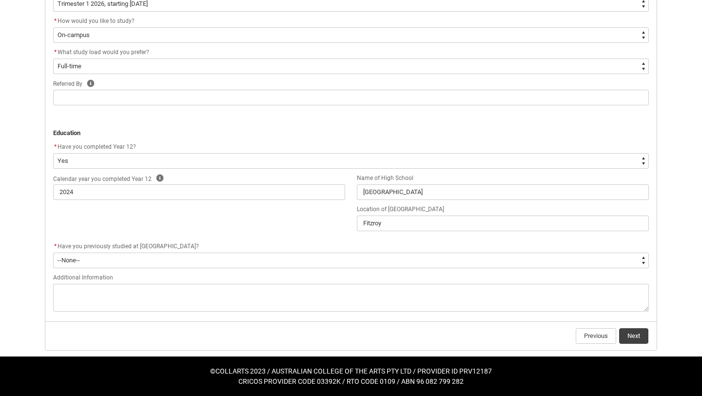
click at [263, 226] on div "Calendar year you completed Year 12 Help 2024 Name of [GEOGRAPHIC_DATA] [GEOGRA…" at bounding box center [350, 207] width 607 height 68
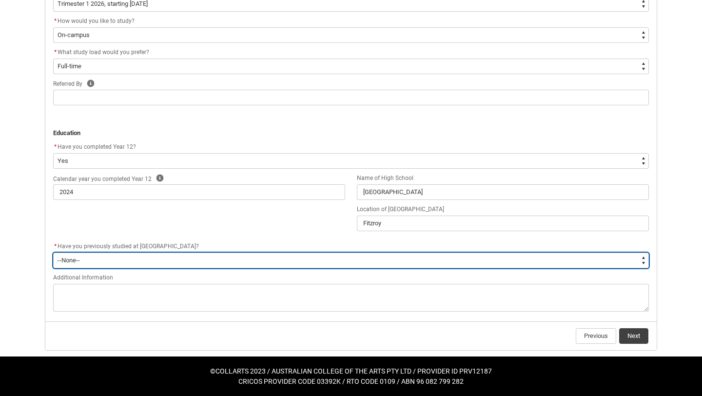
click at [100, 257] on select "--None-- Yes No" at bounding box center [351, 261] width 596 height 16
click at [53, 253] on select "--None-- Yes No" at bounding box center [351, 261] width 596 height 16
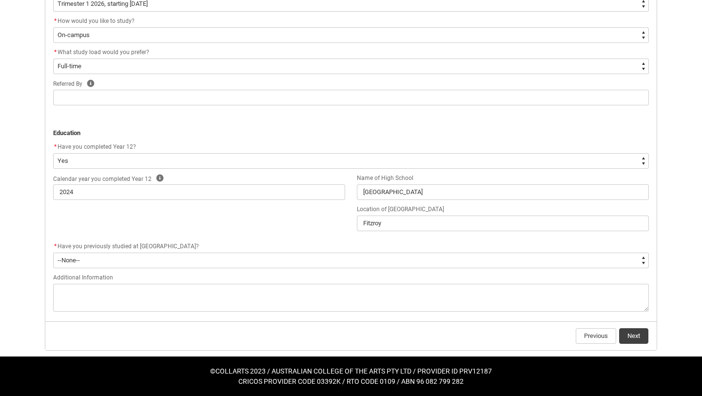
click at [33, 286] on div "Skip to Main Content Collarts Education Community Home New Enrolment Applicatio…" at bounding box center [351, 15] width 702 height 759
click at [635, 333] on button "Next" at bounding box center [633, 336] width 29 height 16
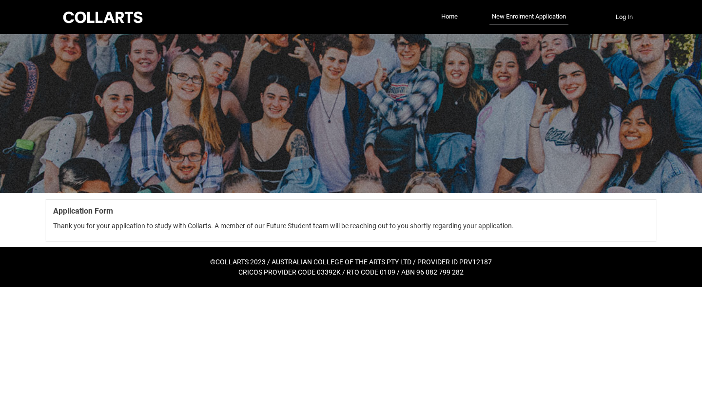
click at [340, 184] on div at bounding box center [351, 113] width 702 height 159
click at [446, 17] on link "Home" at bounding box center [449, 16] width 21 height 15
